Goal: Navigation & Orientation: Find specific page/section

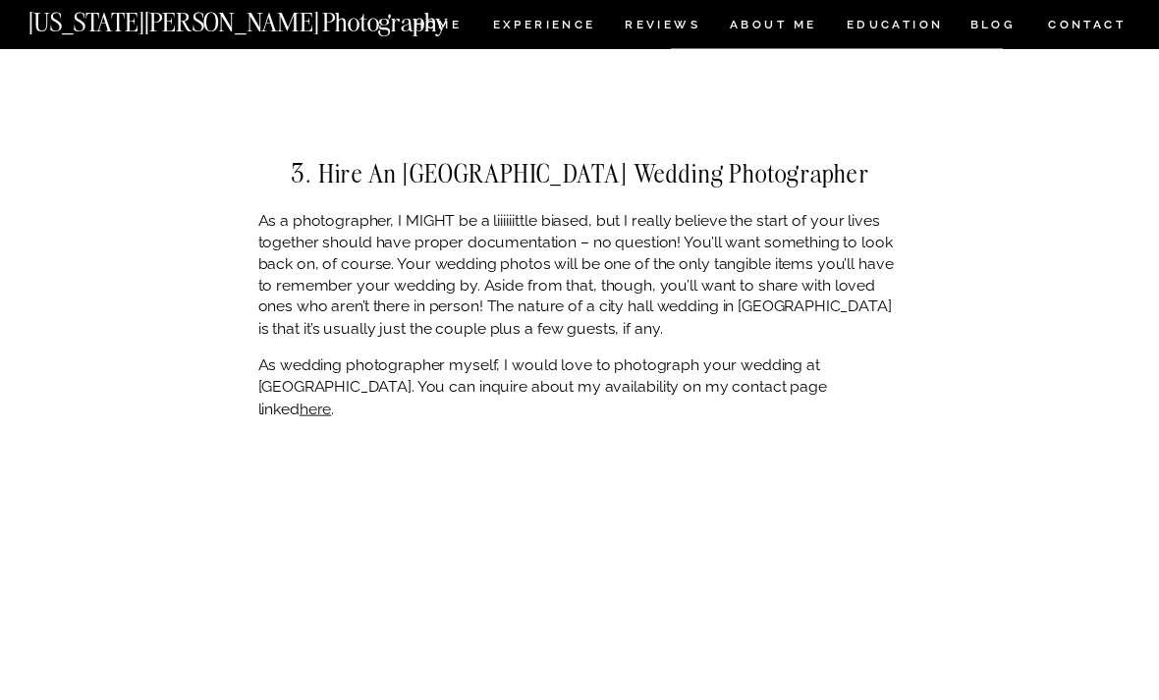
scroll to position [4002, 0]
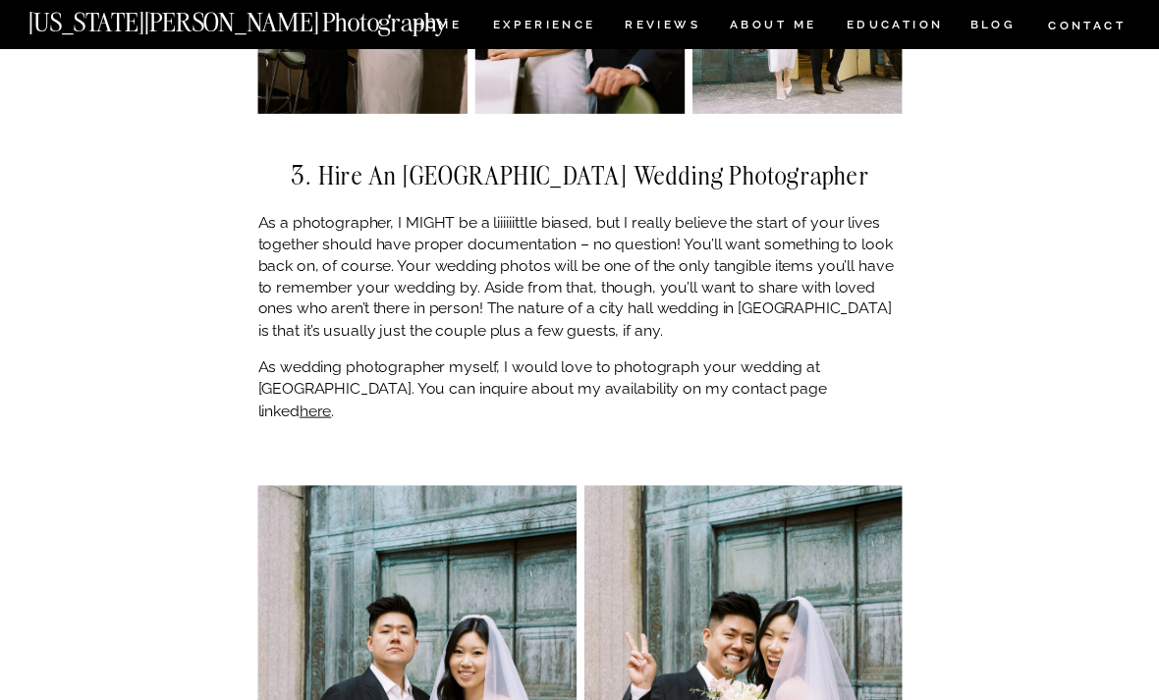
click at [331, 402] on link "here" at bounding box center [315, 411] width 31 height 19
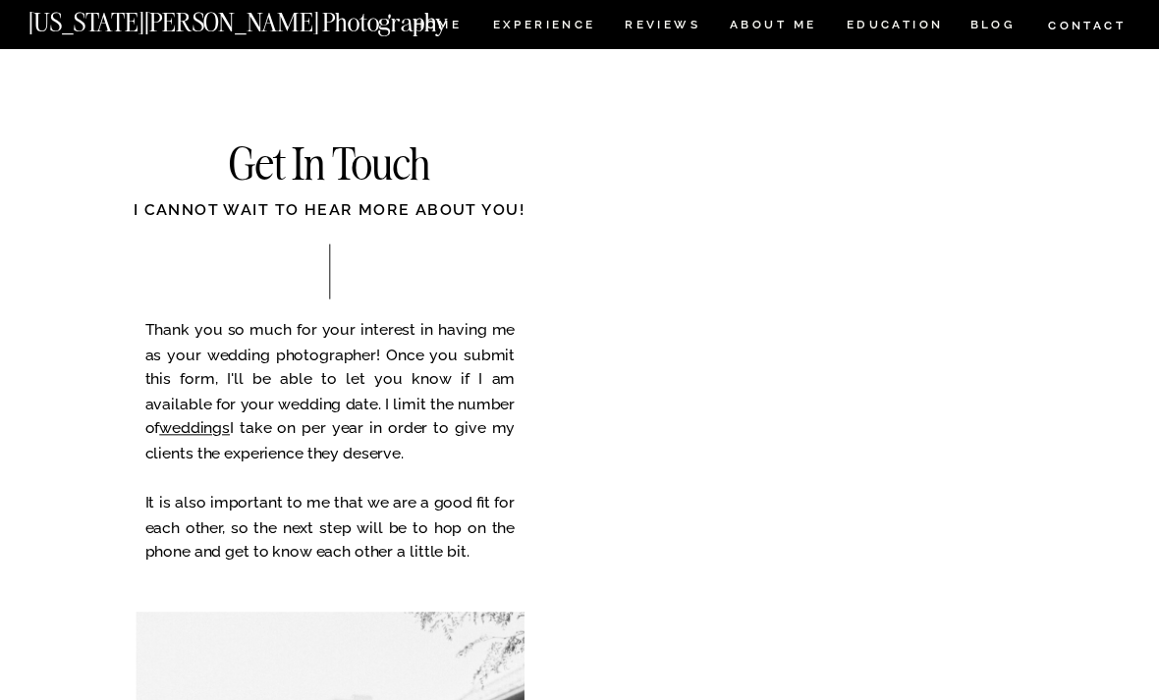
click at [675, 24] on nav "REVIEWS" at bounding box center [661, 28] width 73 height 17
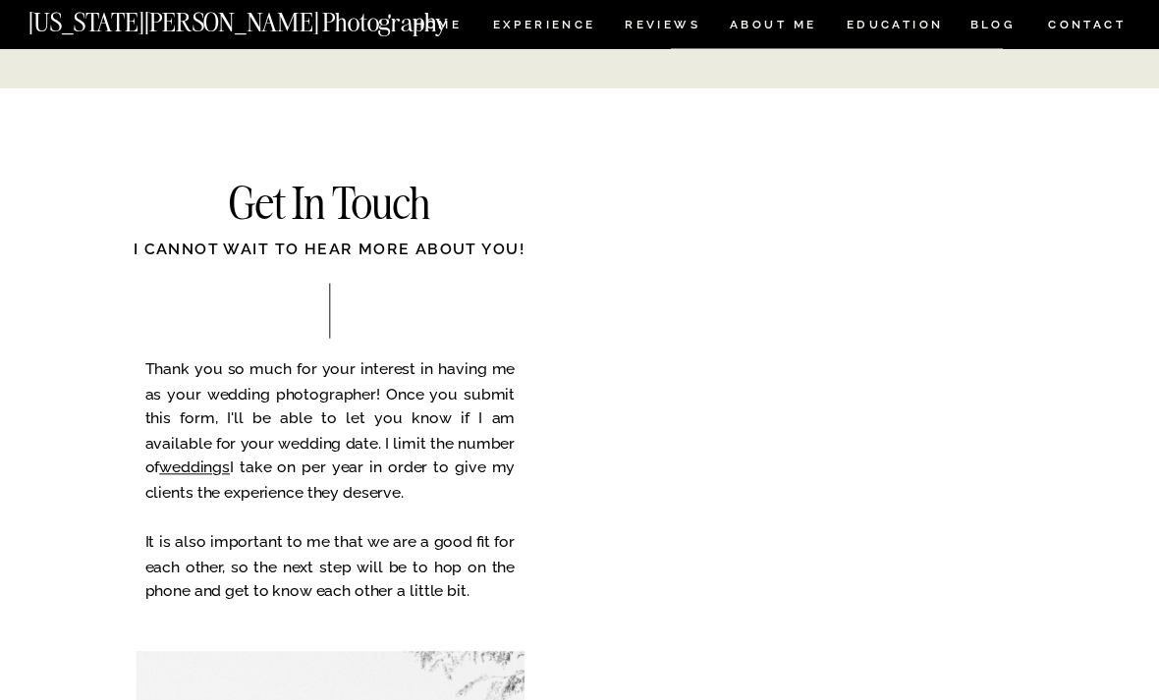
scroll to position [4768, 0]
click at [535, 20] on nav "Experience" at bounding box center [543, 28] width 101 height 17
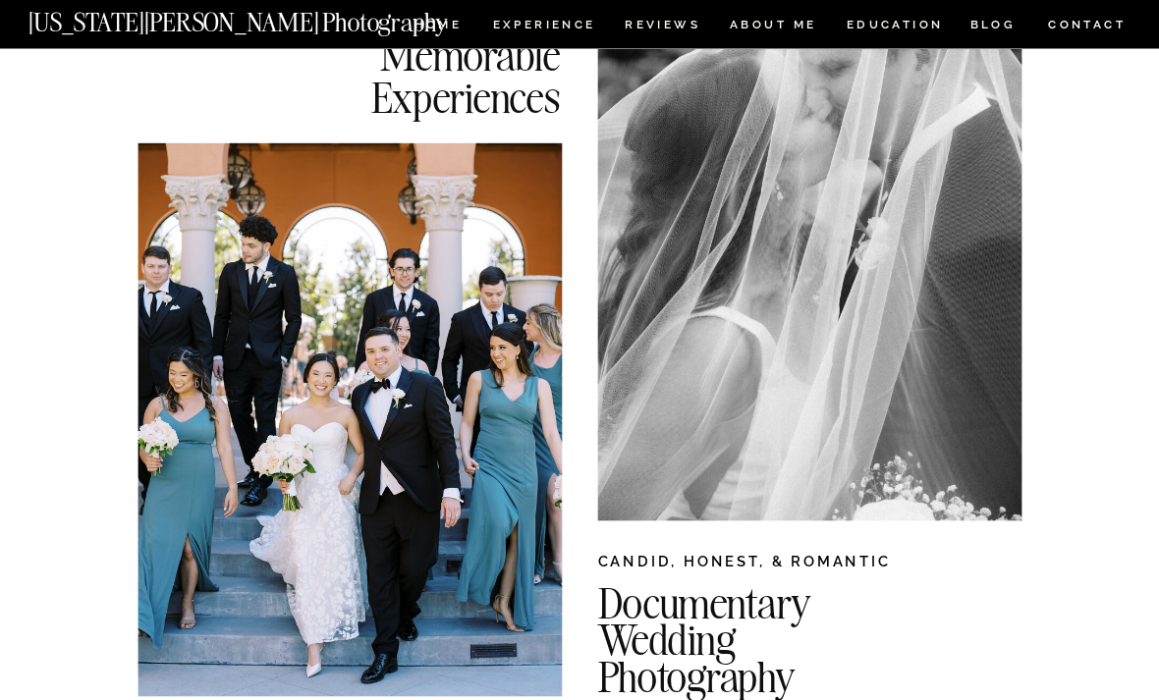
scroll to position [234, 0]
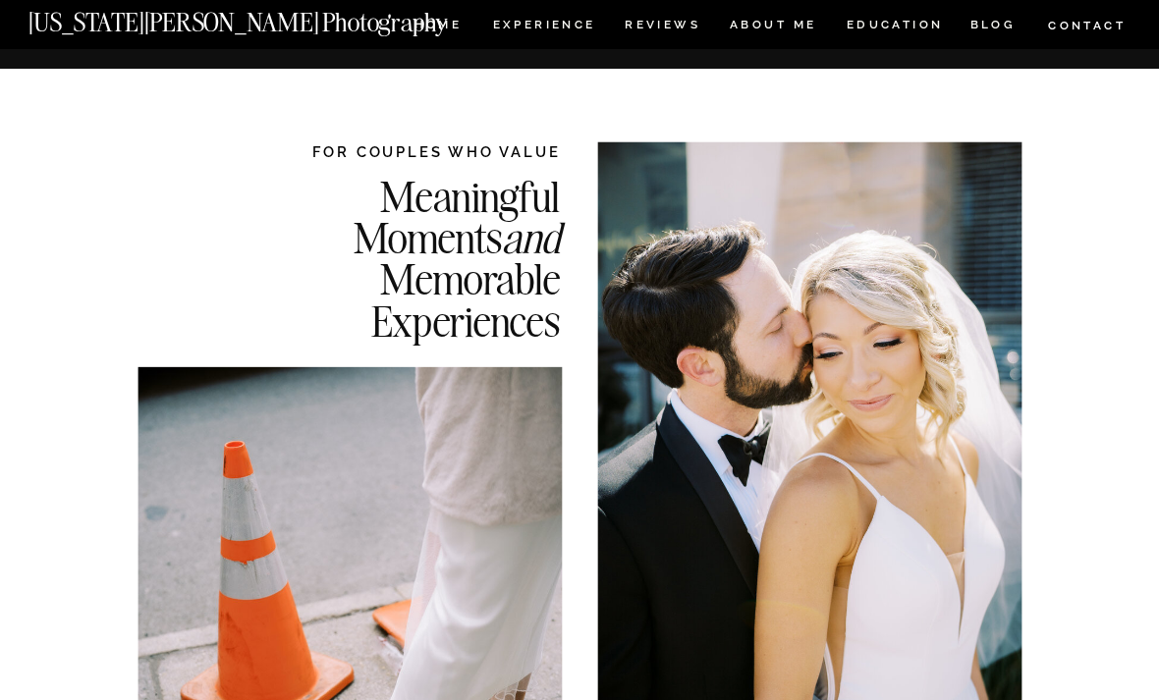
scroll to position [0, 0]
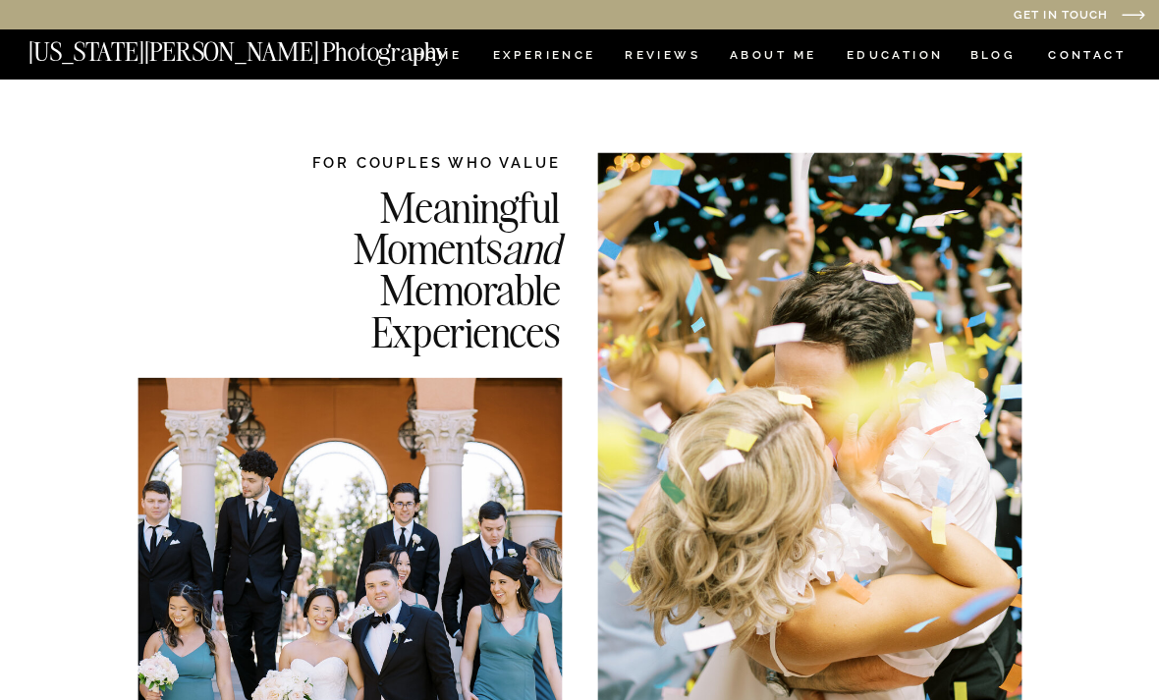
click at [425, 55] on nav "[US_STATE][PERSON_NAME] Photography" at bounding box center [270, 47] width 485 height 17
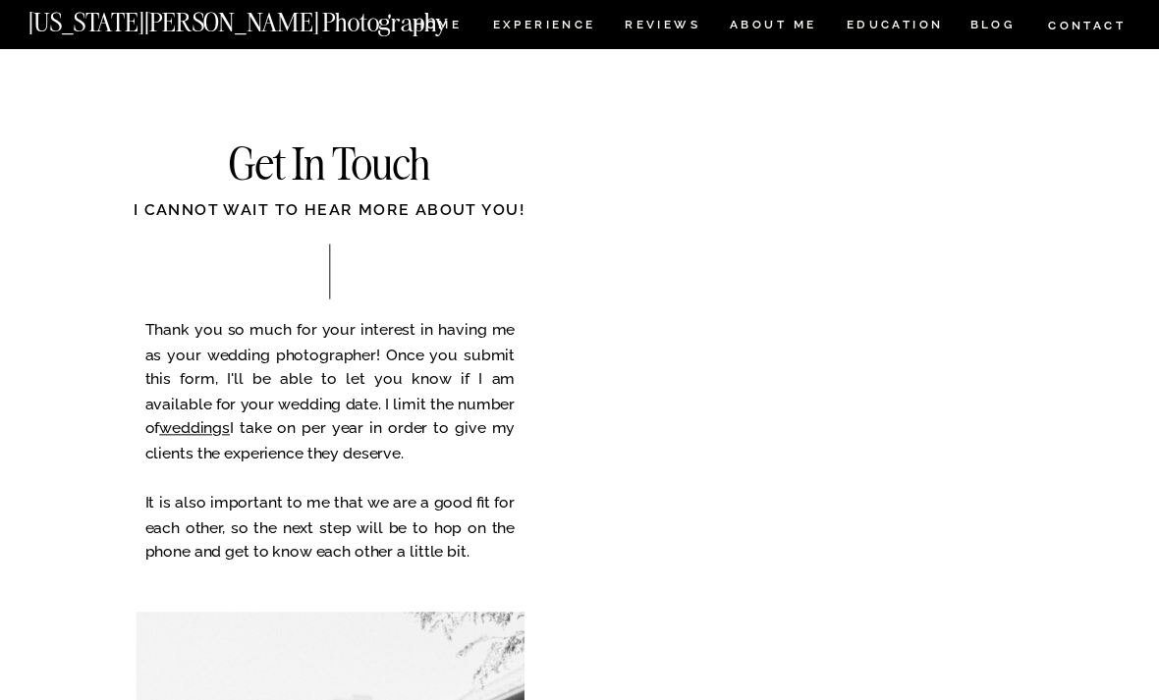
click at [437, 28] on nav "HOME" at bounding box center [438, 28] width 55 height 17
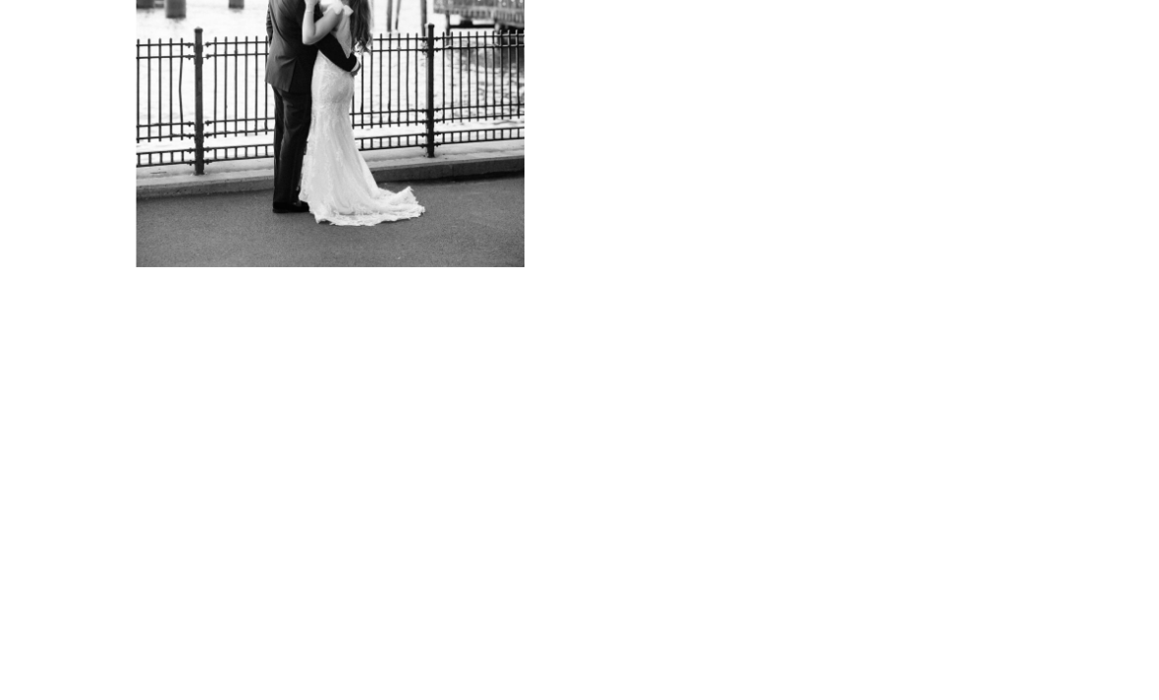
scroll to position [876, 0]
